Goal: Information Seeking & Learning: Find specific fact

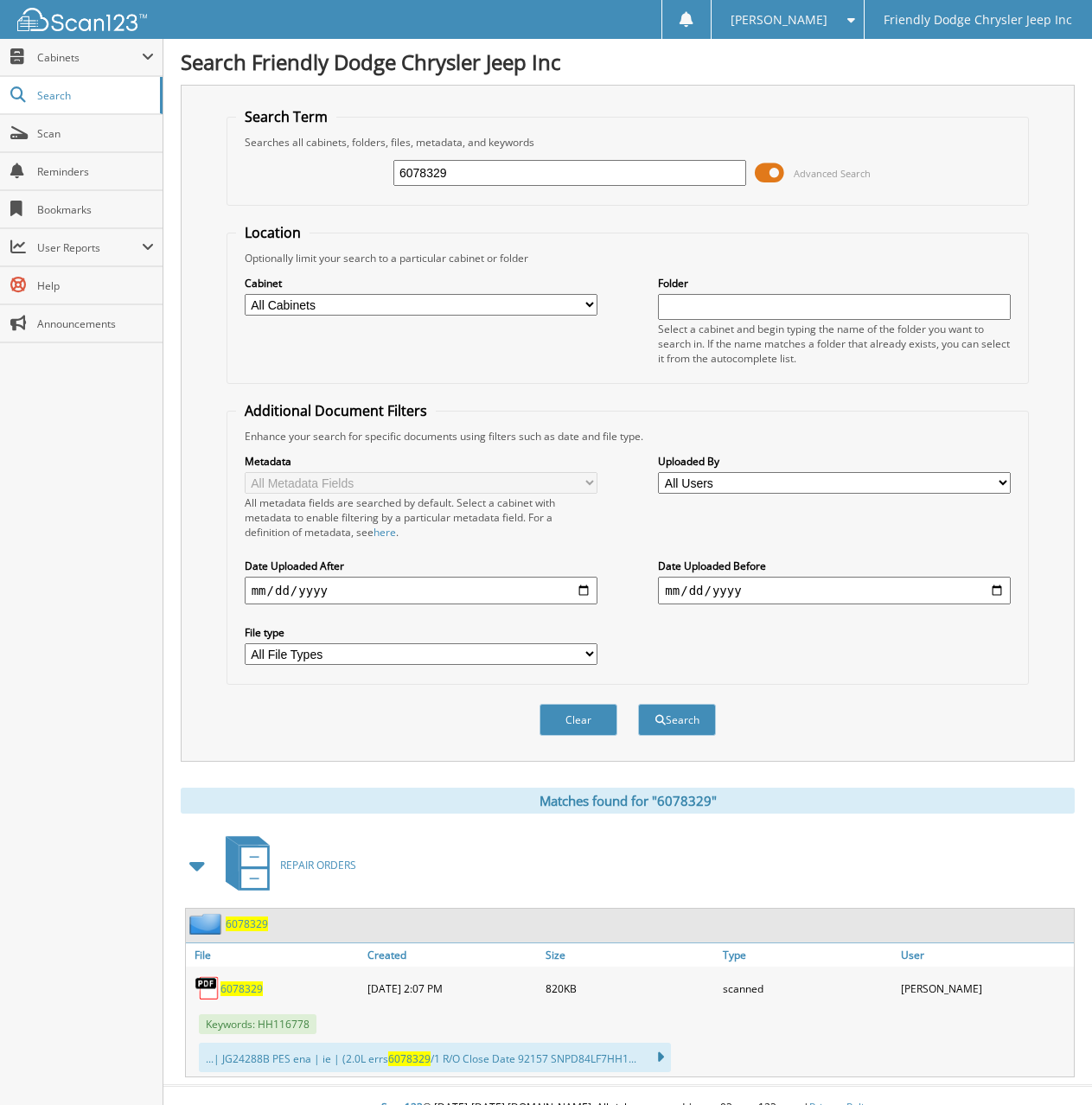
click at [237, 989] on span "6078329" at bounding box center [241, 989] width 42 height 15
click at [100, 455] on div "Close Cabinets My Company Email Addresses Search Scan" at bounding box center [81, 572] width 163 height 1066
click at [101, 613] on div "Close Cabinets My Company Email Addresses Search Scan" at bounding box center [81, 572] width 163 height 1066
drag, startPoint x: 479, startPoint y: 178, endPoint x: 190, endPoint y: 198, distance: 289.7
click at [187, 199] on div "Search Term Searches all cabinets, folders, files, metadata, and keywords 60783…" at bounding box center [627, 423] width 894 height 676
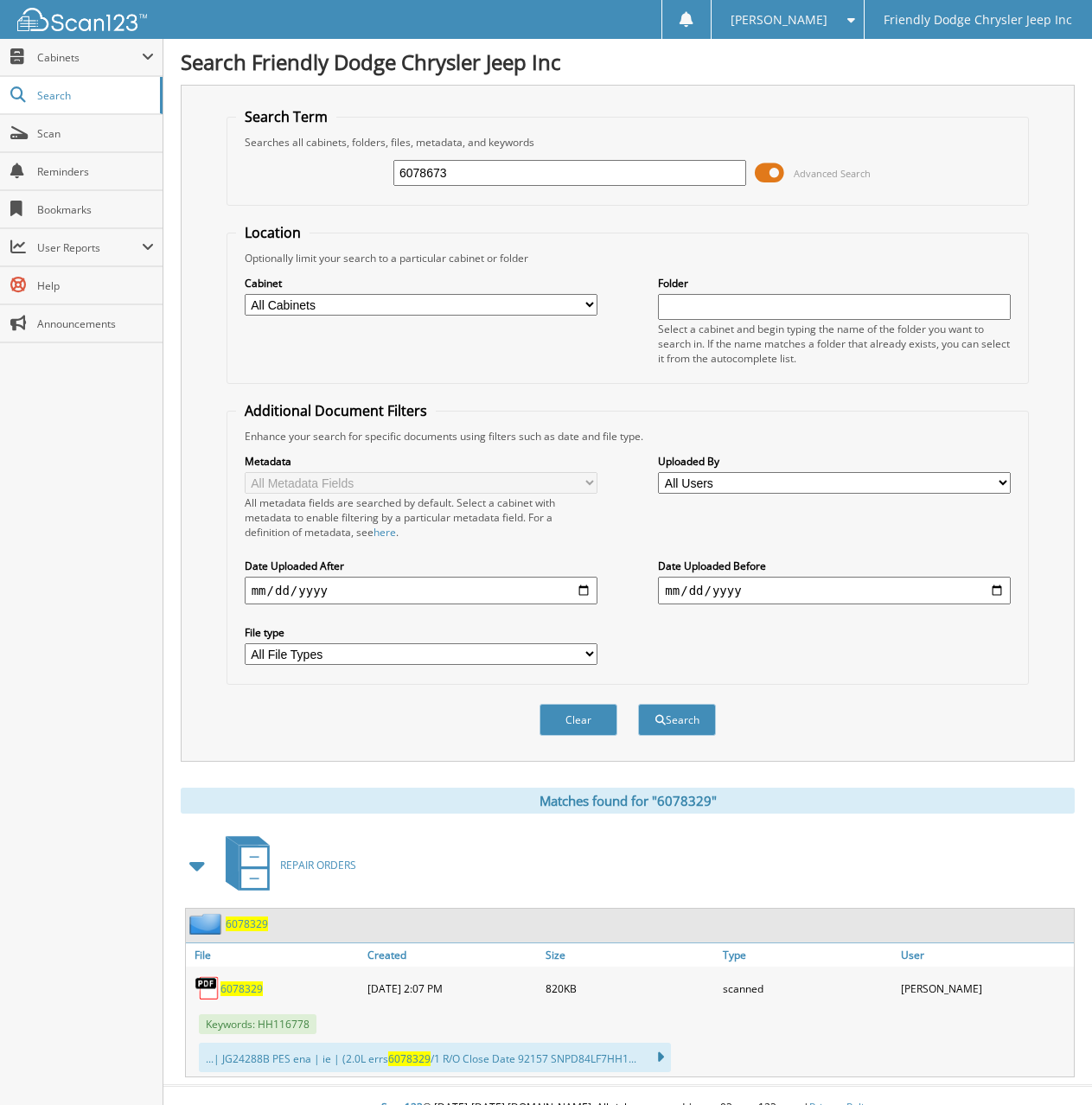
type input "6078673"
click at [638, 703] on button "Search" at bounding box center [676, 719] width 77 height 32
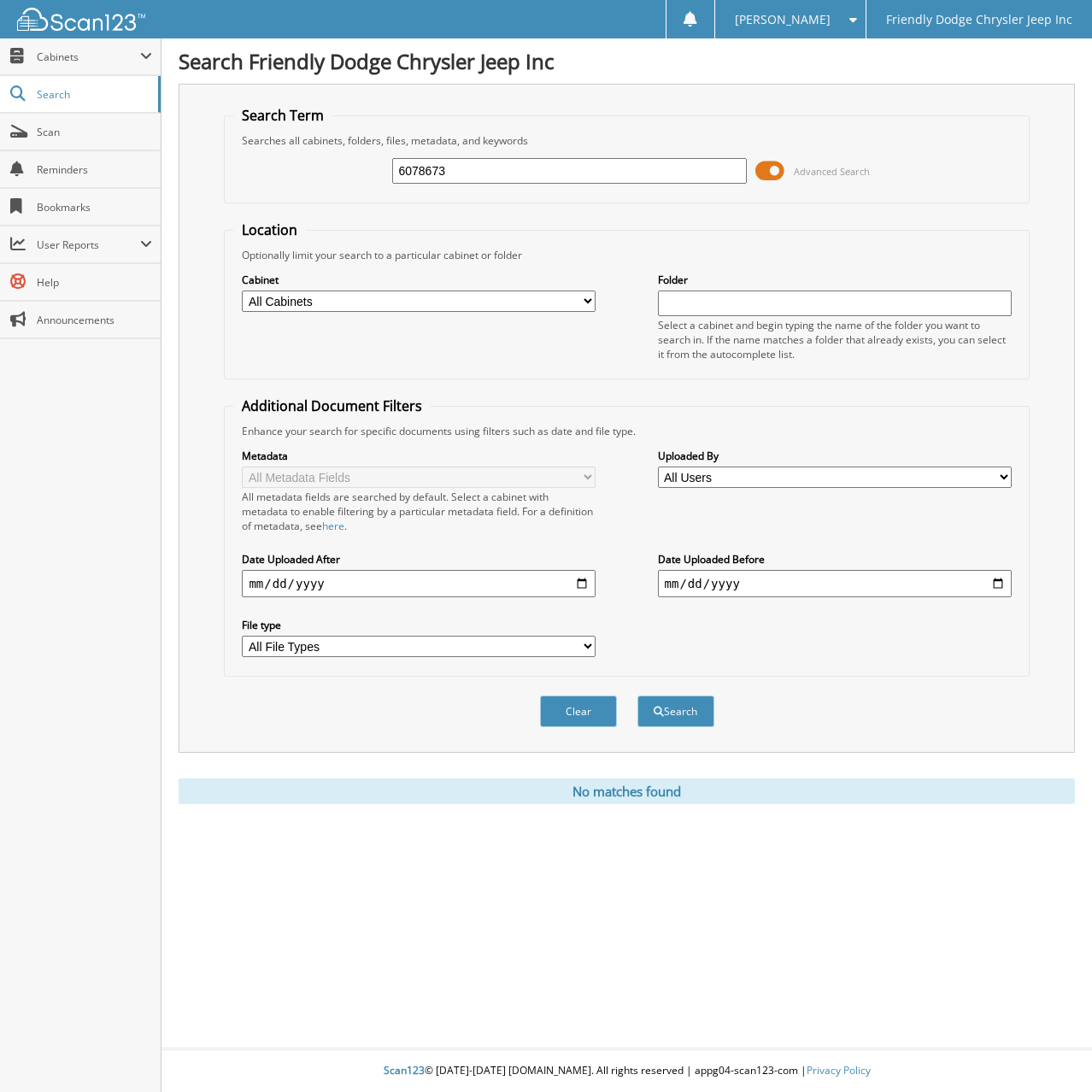
drag, startPoint x: 466, startPoint y: 180, endPoint x: 292, endPoint y: 171, distance: 174.2
click at [292, 171] on div "6078673 Advanced Search" at bounding box center [625, 170] width 785 height 46
type input "6078662"
click at [637, 695] on button "Search" at bounding box center [675, 711] width 76 height 31
drag, startPoint x: 453, startPoint y: 166, endPoint x: 192, endPoint y: 148, distance: 261.6
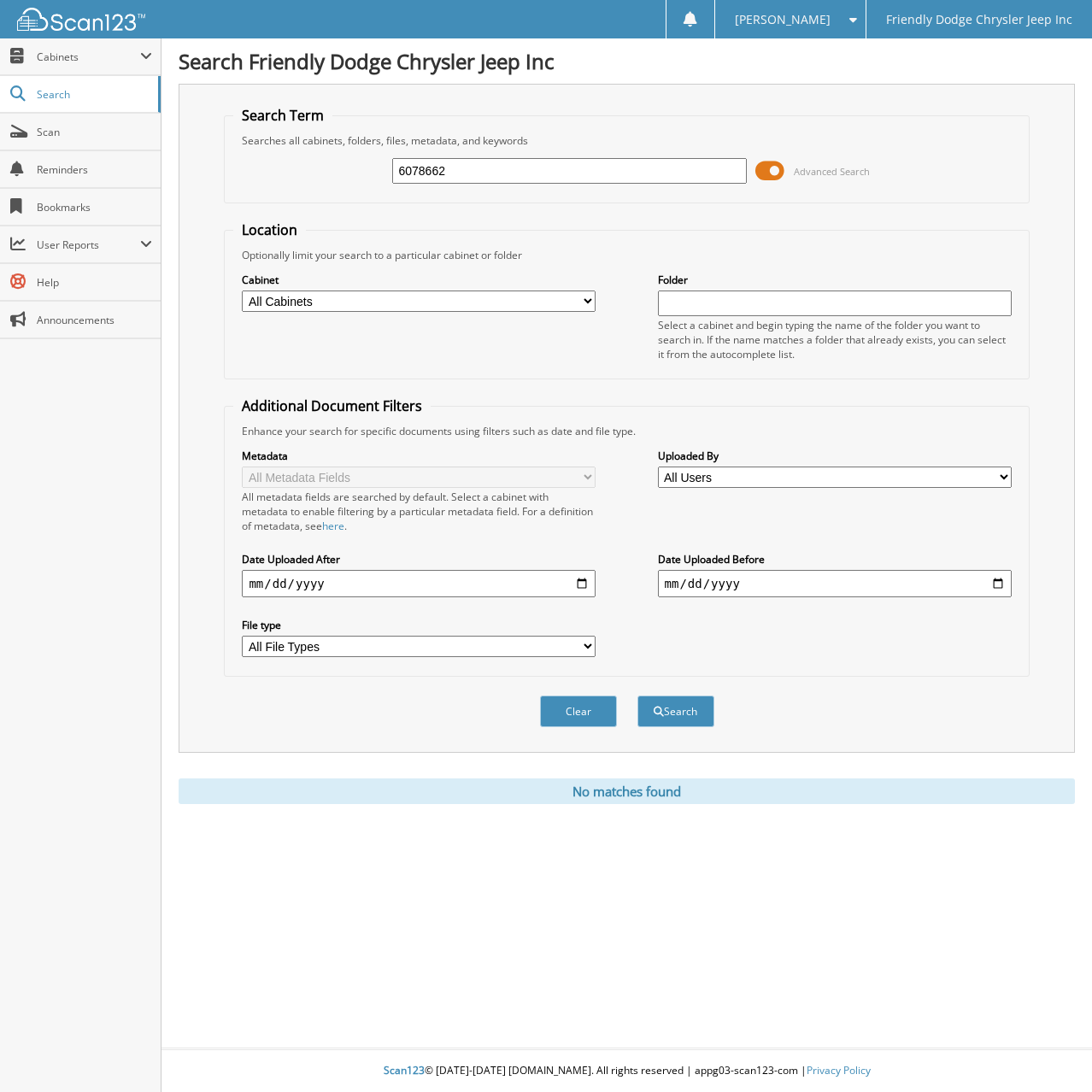
click at [192, 148] on div "Search Term Searches all cabinets, folders, files, metadata, and keywords 60786…" at bounding box center [626, 418] width 896 height 668
type input "6078646"
click at [637, 695] on button "Search" at bounding box center [675, 711] width 76 height 31
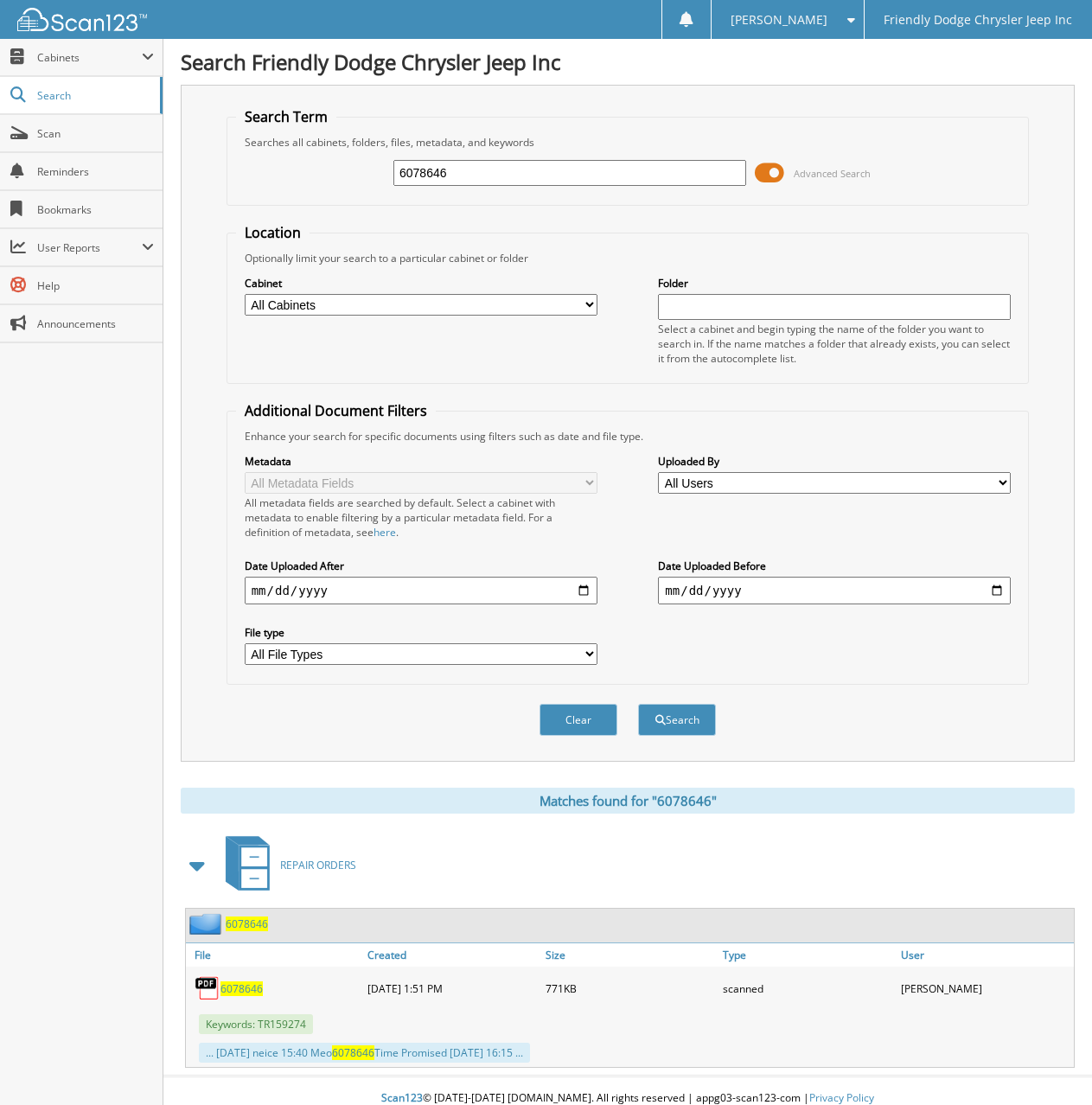
click at [250, 990] on span "6078646" at bounding box center [241, 989] width 42 height 15
click at [485, 101] on div "Search Term Searches all cabinets, folders, files, metadata, and keywords 60786…" at bounding box center [627, 423] width 894 height 676
click at [619, 61] on h1 "Search Friendly Dodge Chrysler Jeep Inc" at bounding box center [627, 61] width 894 height 29
drag, startPoint x: 478, startPoint y: 176, endPoint x: 160, endPoint y: 161, distance: 318.4
click at [145, 167] on body "Ryan S. Settings Logout Friendly Dodge Chrysler Jeep Inc Close Cabinets My Comp…" at bounding box center [546, 559] width 1092 height 1119
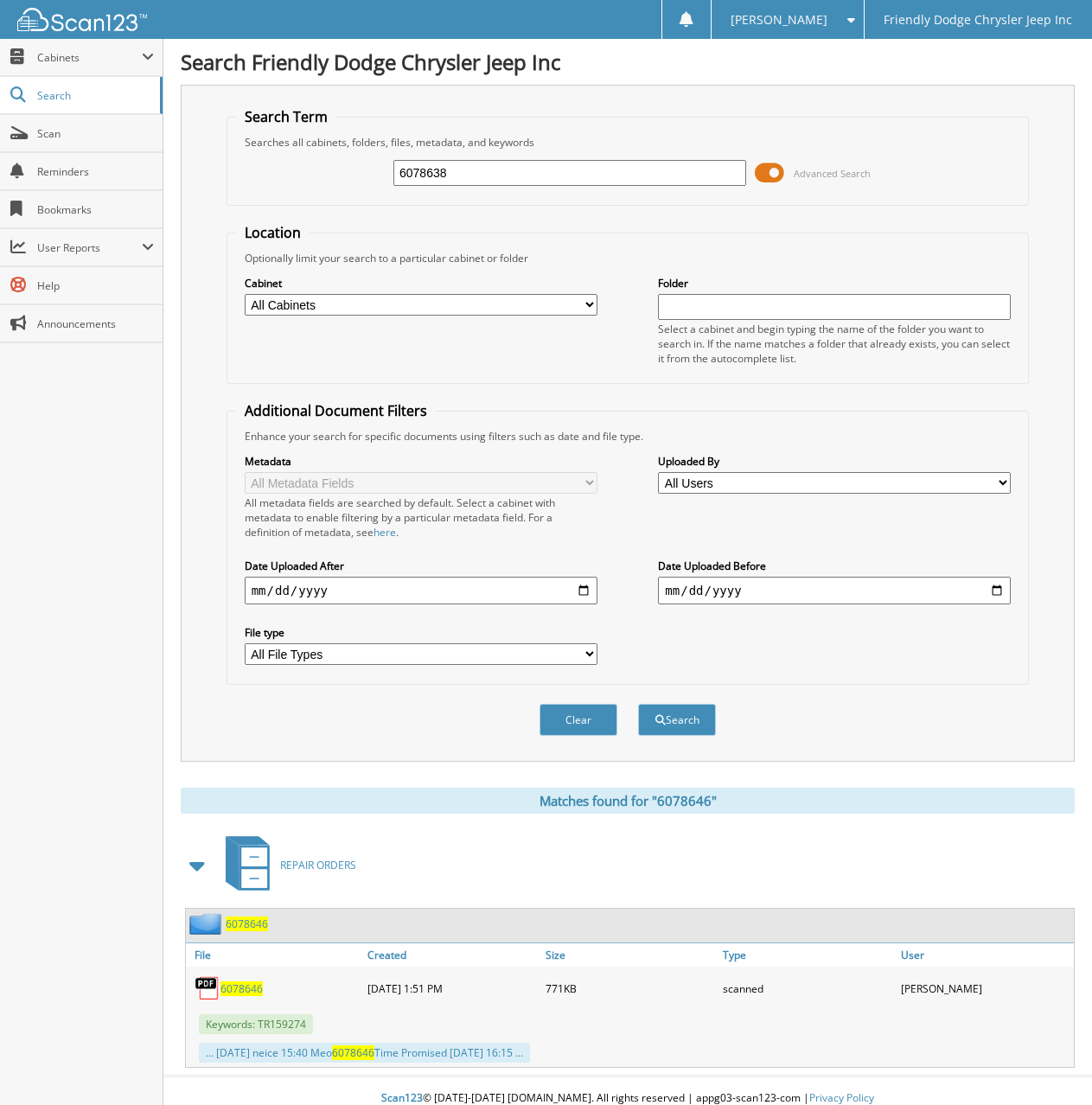
type input "6078638"
click at [638, 703] on button "Search" at bounding box center [676, 719] width 77 height 32
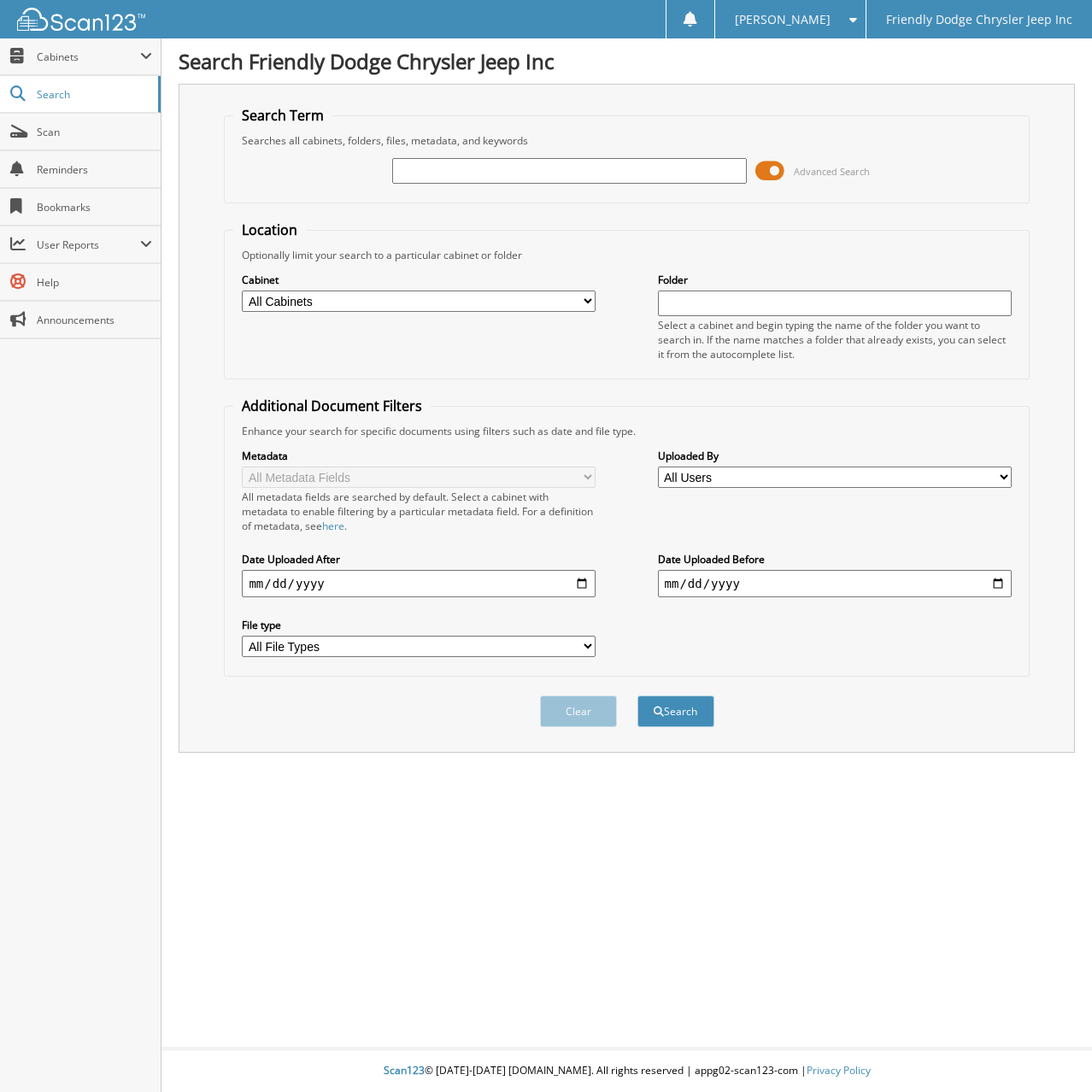
click at [455, 168] on input "text" at bounding box center [569, 171] width 354 height 26
type input "6078638"
click at [637, 695] on button "Search" at bounding box center [675, 711] width 76 height 31
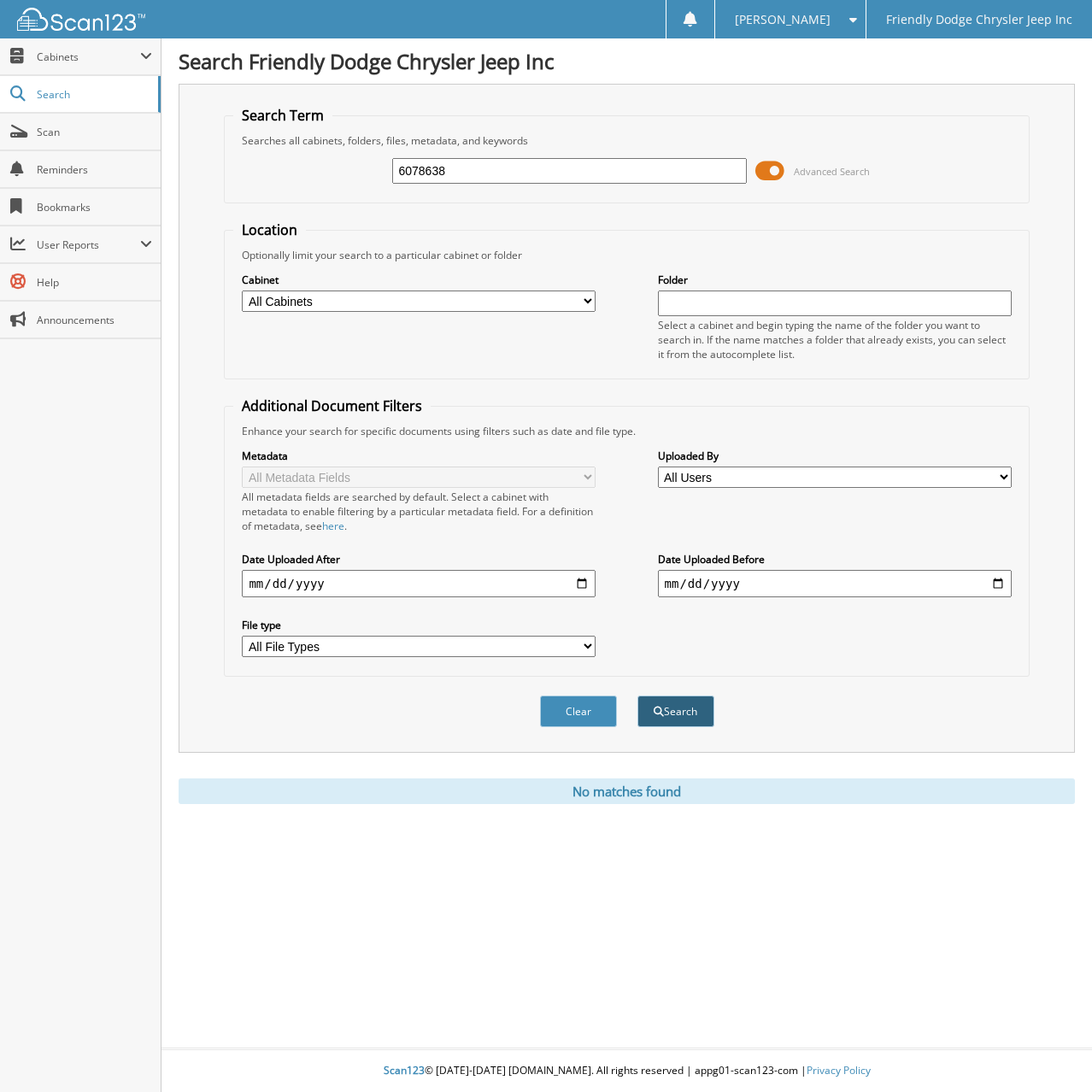
click at [678, 719] on button "Search" at bounding box center [675, 711] width 76 height 31
drag, startPoint x: 83, startPoint y: 630, endPoint x: 73, endPoint y: 624, distance: 11.7
click at [83, 630] on div "Close Cabinets My Company Email Addresses Search Scan" at bounding box center [80, 565] width 161 height 1053
drag, startPoint x: 501, startPoint y: 170, endPoint x: 176, endPoint y: 175, distance: 325.0
click at [189, 174] on div "Search Term Searches all cabinets, folders, files, metadata, and keywords 60786…" at bounding box center [626, 418] width 896 height 668
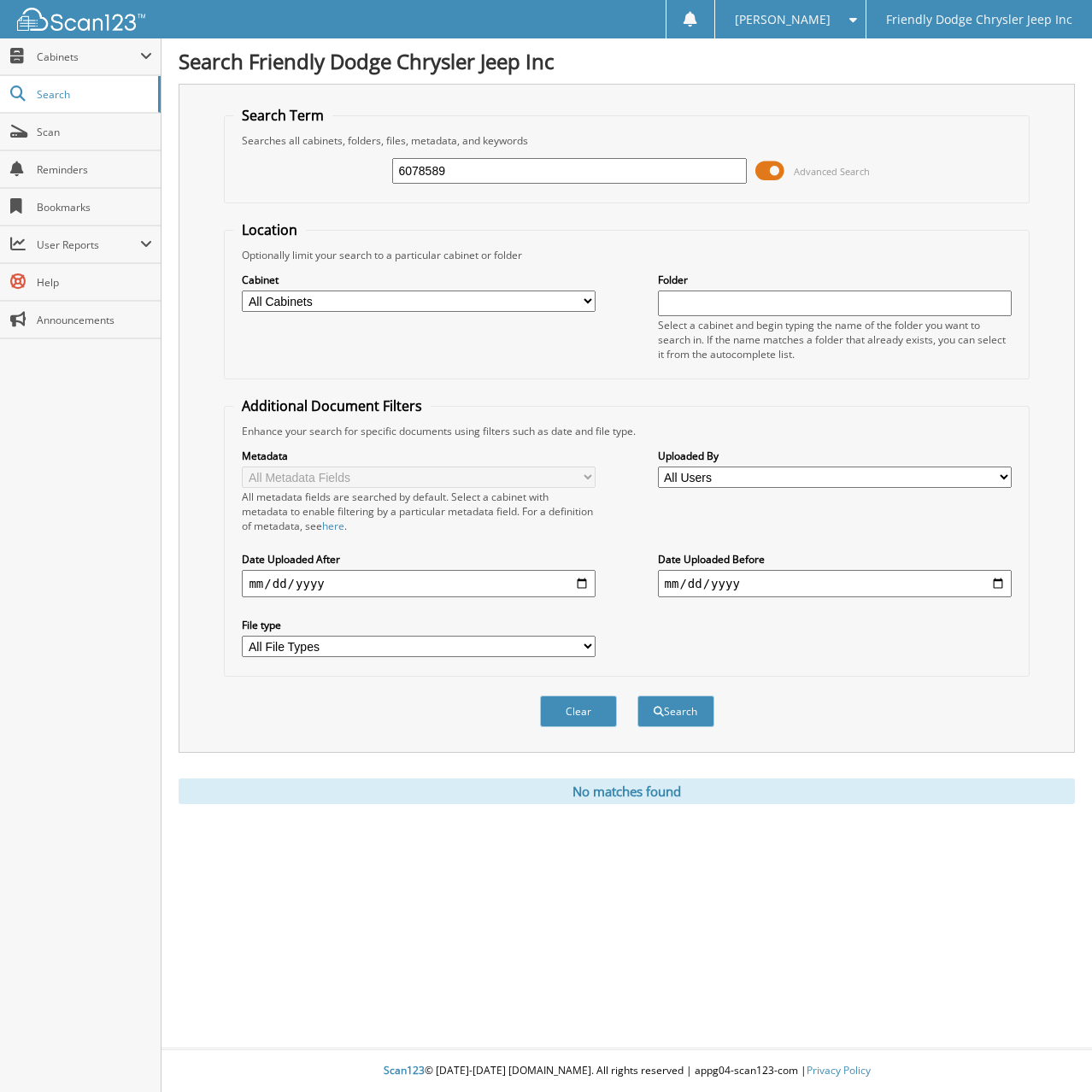
type input "6078589"
click at [637, 695] on button "Search" at bounding box center [675, 711] width 76 height 31
click at [313, 979] on div "Search Friendly Dodge Chrysler Jeep Inc Search Term Searches all cabinets, fold…" at bounding box center [626, 546] width 930 height 1092
click at [85, 704] on div "Close Cabinets My Company Email Addresses Search Scan" at bounding box center [80, 565] width 161 height 1053
click at [64, 737] on div "Close Cabinets My Company Email Addresses Search Scan" at bounding box center [80, 565] width 161 height 1053
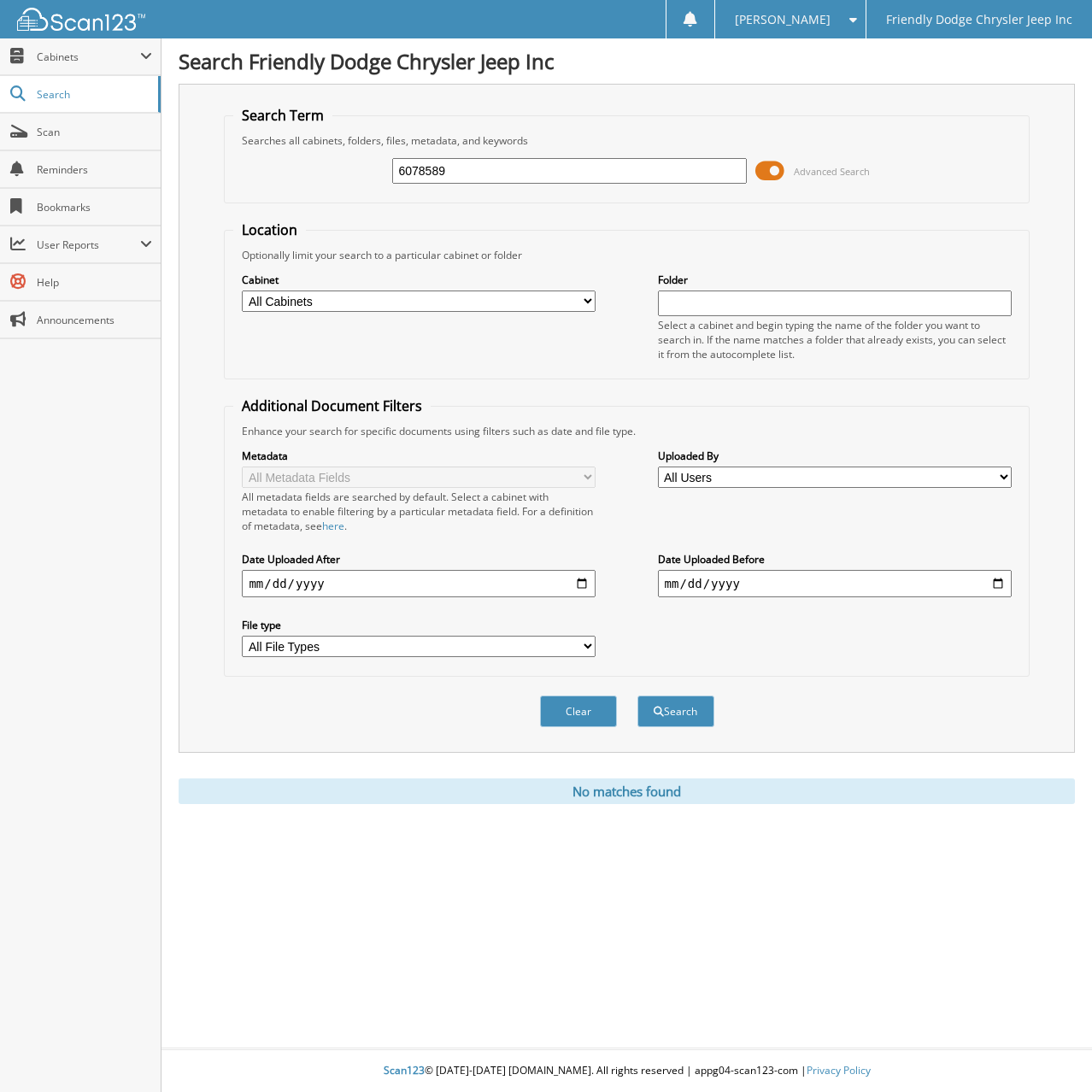
drag, startPoint x: 459, startPoint y: 173, endPoint x: 215, endPoint y: 175, distance: 244.0
click at [215, 175] on div "Search Term Searches all cabinets, folders, files, metadata, and keywords 60785…" at bounding box center [626, 418] width 896 height 668
type input "6078570"
click at [637, 695] on button "Search" at bounding box center [675, 711] width 76 height 31
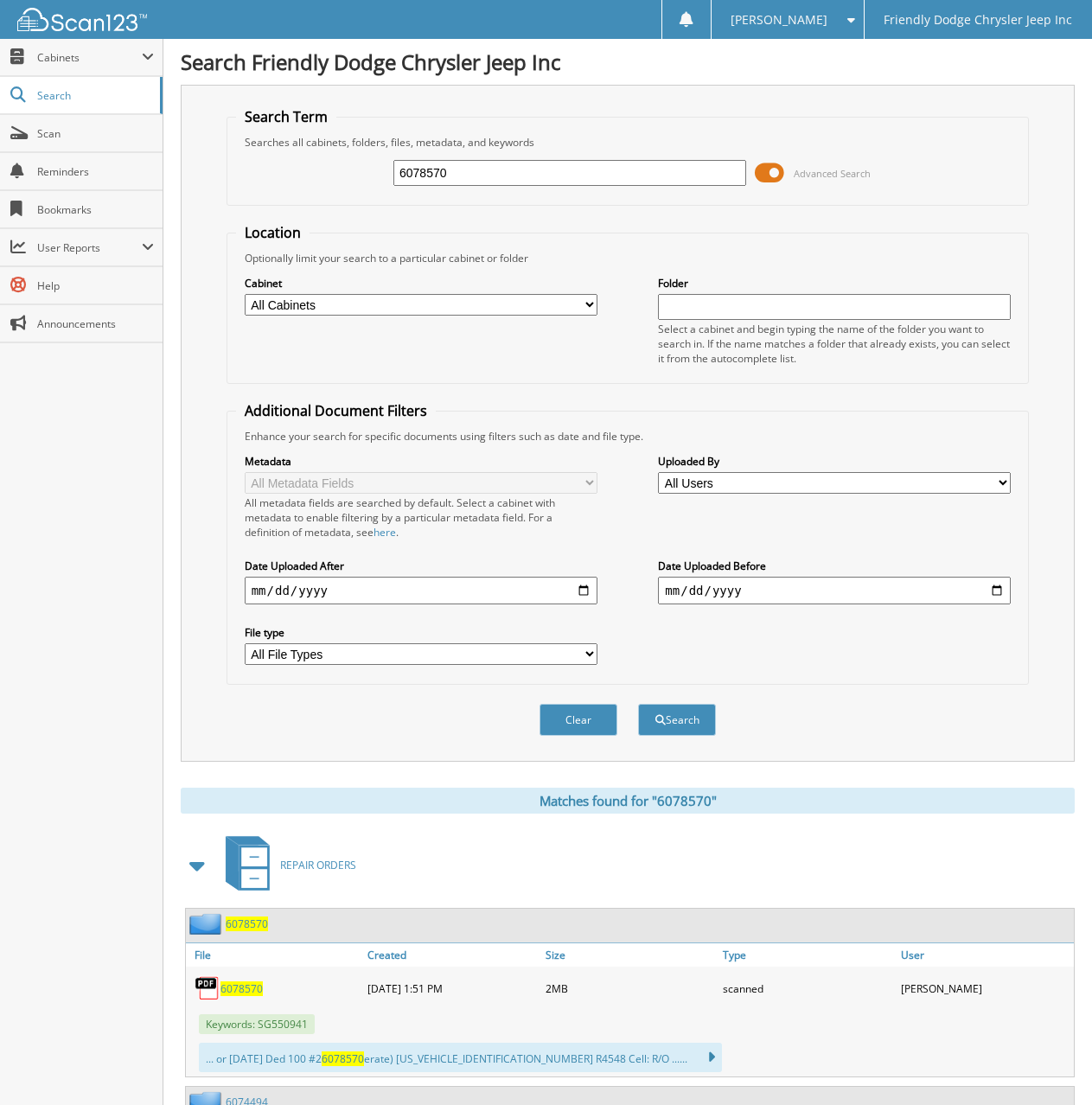
click at [243, 989] on span "6078570" at bounding box center [241, 989] width 42 height 15
click at [584, 252] on div "Optionally limit your search to a particular cabinet or folder" at bounding box center [627, 258] width 784 height 15
click at [539, 19] on div "Ryan S. Settings Logout Friendly Dodge Chrysler Jeep Inc" at bounding box center [546, 20] width 1092 height 39
click at [30, 639] on div "Close Cabinets My Company Email Addresses Search Scan" at bounding box center [81, 572] width 163 height 1066
click at [100, 552] on div "Close Cabinets My Company Email Addresses Search Scan" at bounding box center [81, 572] width 163 height 1066
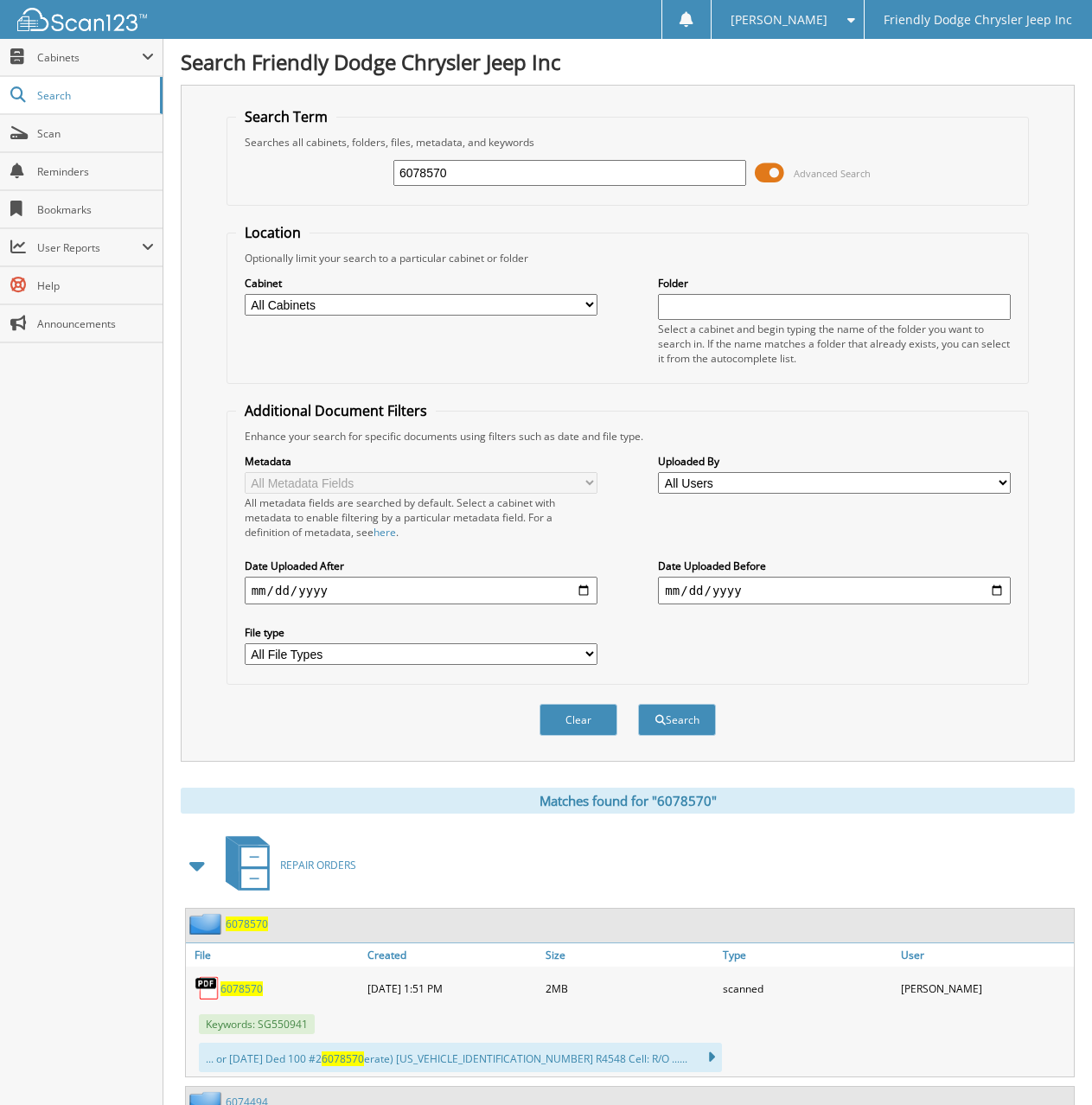
drag, startPoint x: 457, startPoint y: 174, endPoint x: 235, endPoint y: 175, distance: 222.0
click at [236, 175] on div "6078570 Advanced Search" at bounding box center [627, 172] width 784 height 47
type input "6077921"
click at [638, 703] on button "Search" at bounding box center [676, 719] width 77 height 32
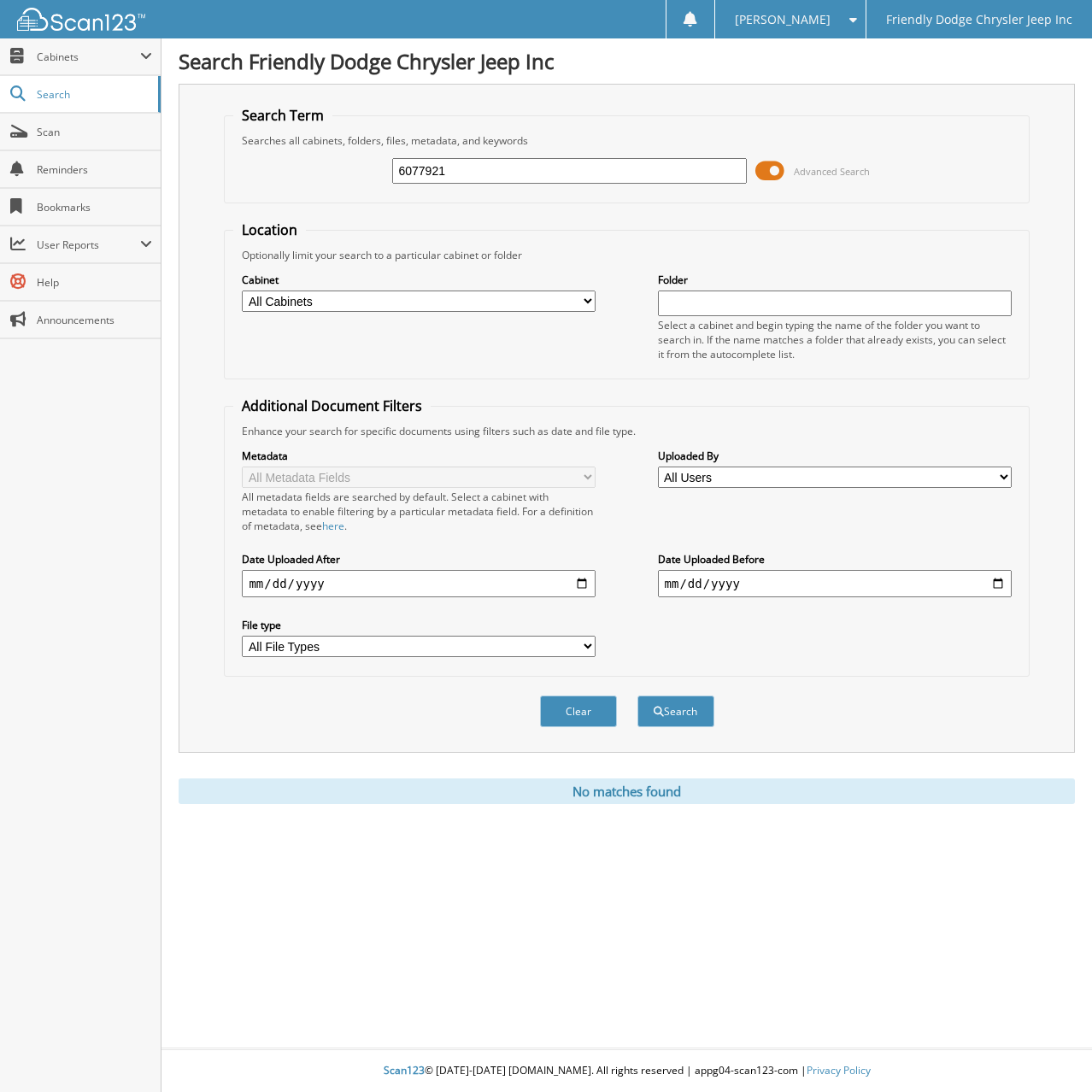
drag, startPoint x: 461, startPoint y: 171, endPoint x: 219, endPoint y: 171, distance: 242.0
click at [219, 171] on div "Search Term Searches all cabinets, folders, files, metadata, and keywords 60779…" at bounding box center [626, 418] width 896 height 668
type input "6078680"
click at [637, 695] on button "Search" at bounding box center [675, 711] width 76 height 31
